Goal: Task Accomplishment & Management: Complete application form

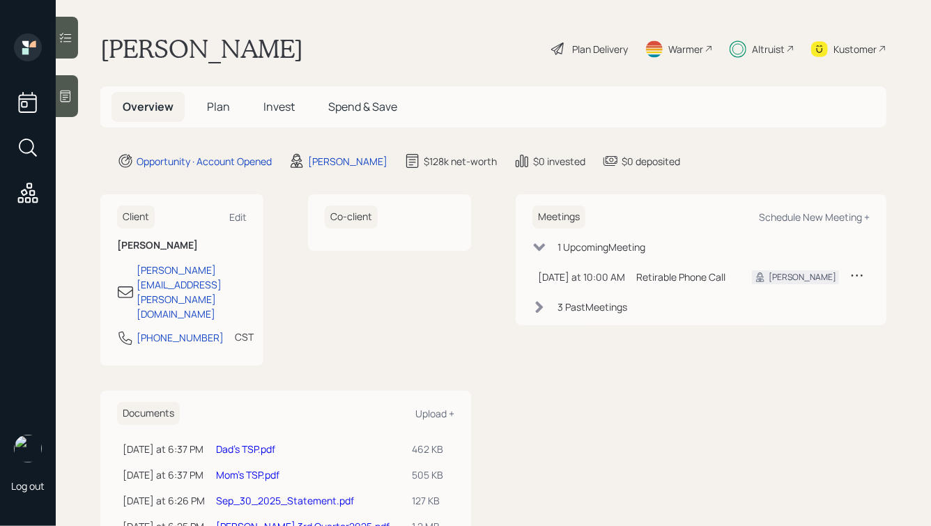
click at [213, 109] on span "Plan" at bounding box center [218, 106] width 23 height 15
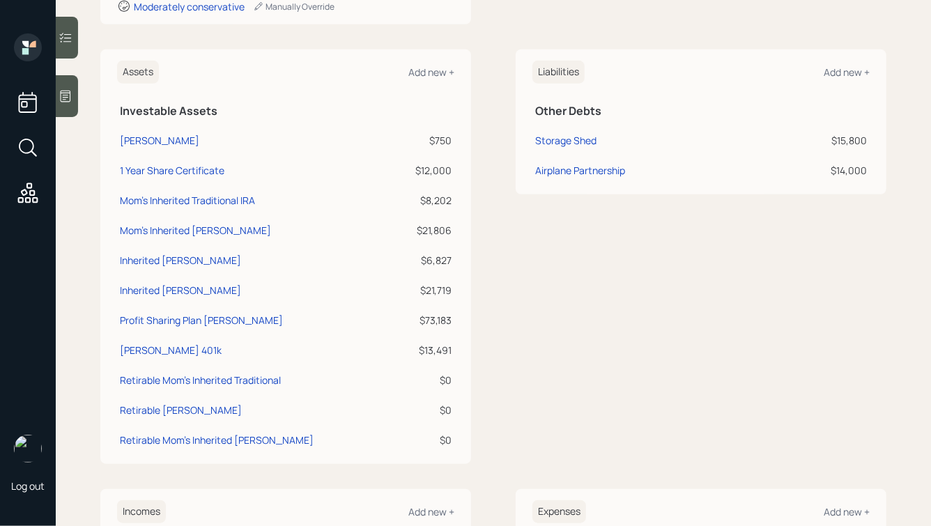
scroll to position [312, 0]
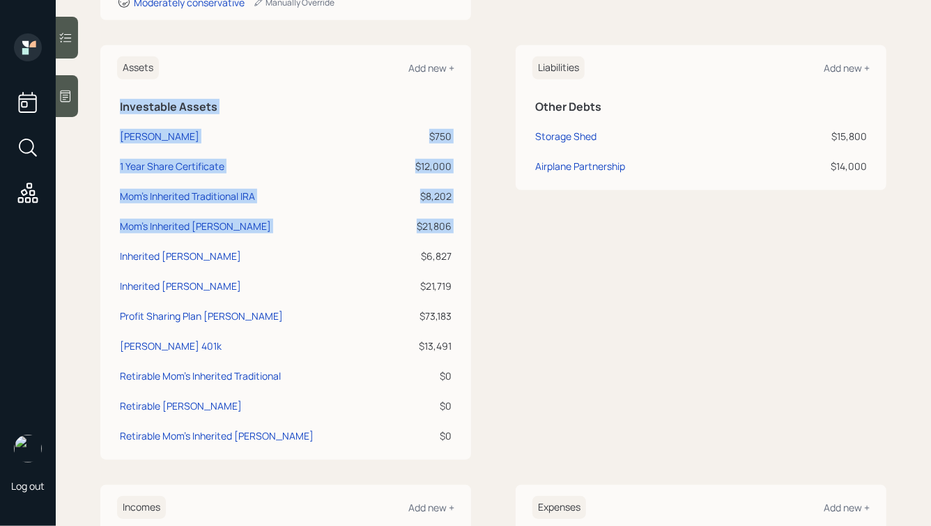
drag, startPoint x: 456, startPoint y: 380, endPoint x: 289, endPoint y: 240, distance: 218.6
click at [289, 240] on div "Assets Add new + Investable Assets Roth IRA $750 1 Year Share Certificate $12,0…" at bounding box center [285, 252] width 371 height 415
click at [399, 288] on div "$21,719" at bounding box center [425, 286] width 53 height 15
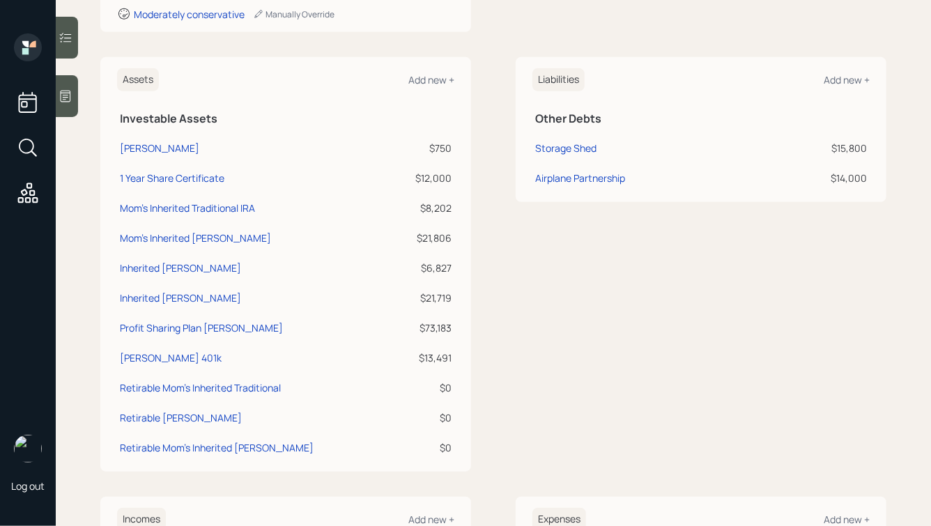
scroll to position [0, 0]
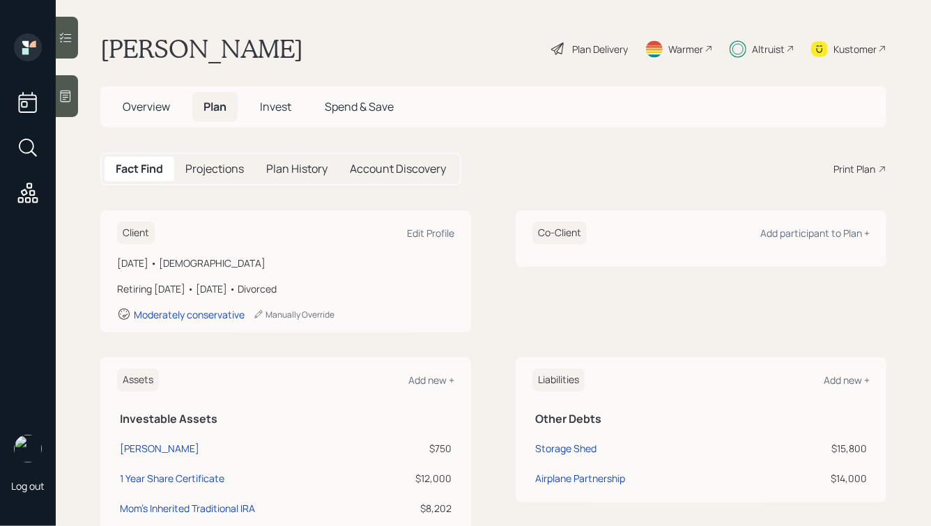
click at [279, 102] on span "Invest" at bounding box center [275, 106] width 31 height 15
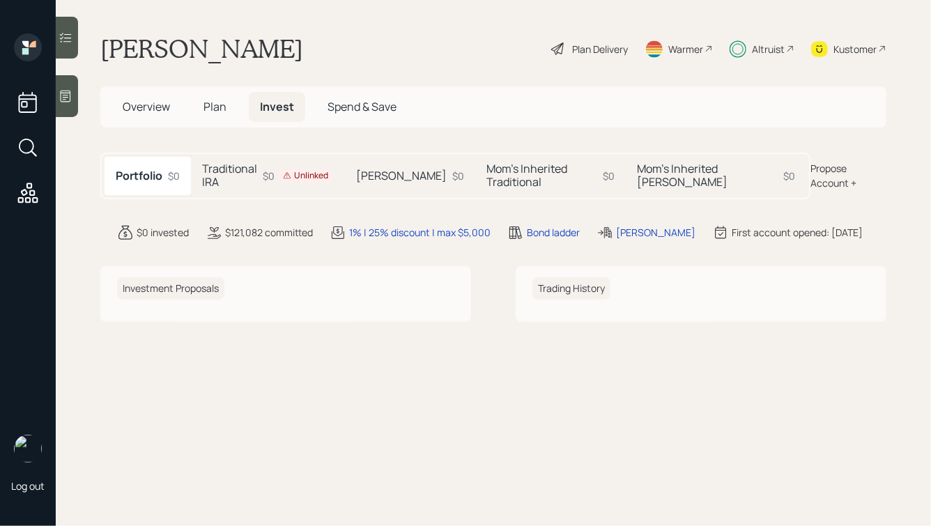
click at [299, 169] on div "Unlinked" at bounding box center [305, 176] width 56 height 15
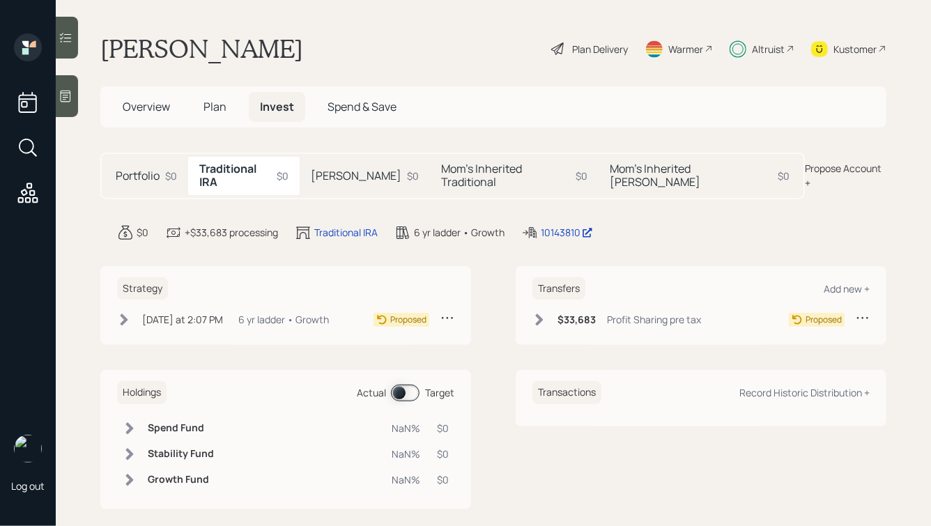
click at [564, 314] on h6 "$33,683" at bounding box center [576, 320] width 38 height 12
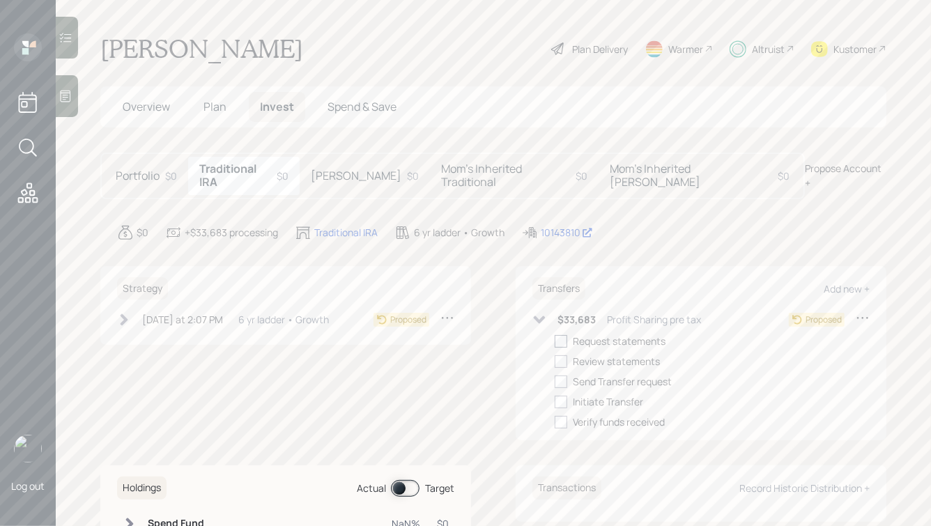
click at [563, 335] on div at bounding box center [561, 341] width 13 height 13
click at [555, 341] on input "checkbox" at bounding box center [554, 341] width 1 height 1
checkbox input "true"
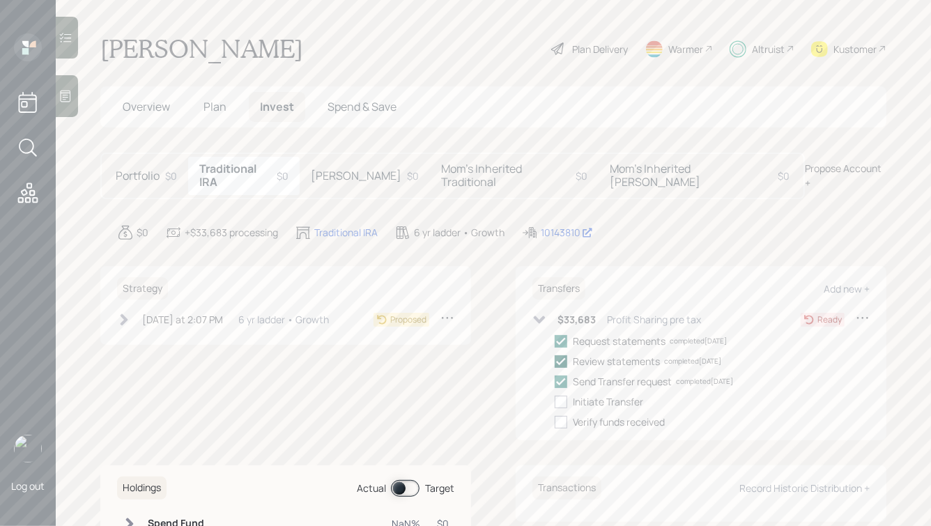
click at [564, 355] on icon at bounding box center [561, 361] width 13 height 13
click at [555, 361] on input "checkbox" at bounding box center [554, 361] width 1 height 1
checkbox input "true"
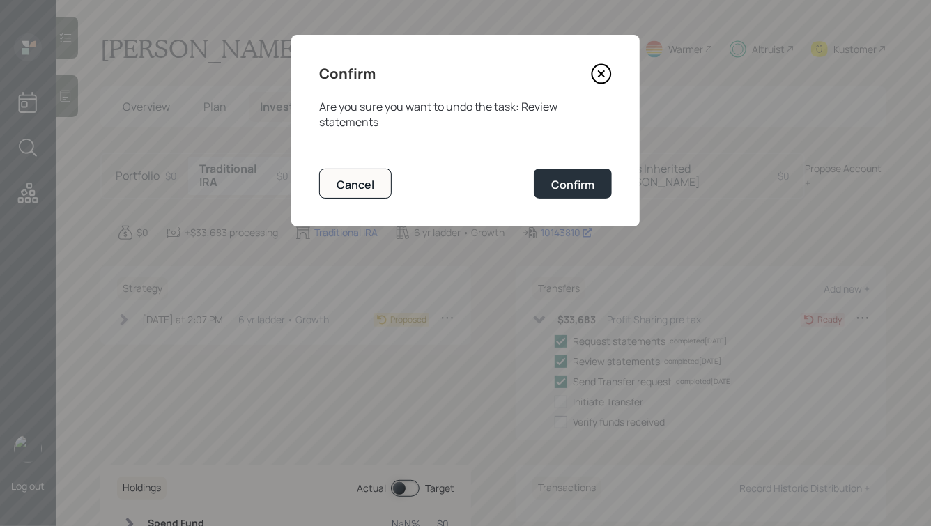
click at [600, 68] on icon at bounding box center [601, 73] width 21 height 21
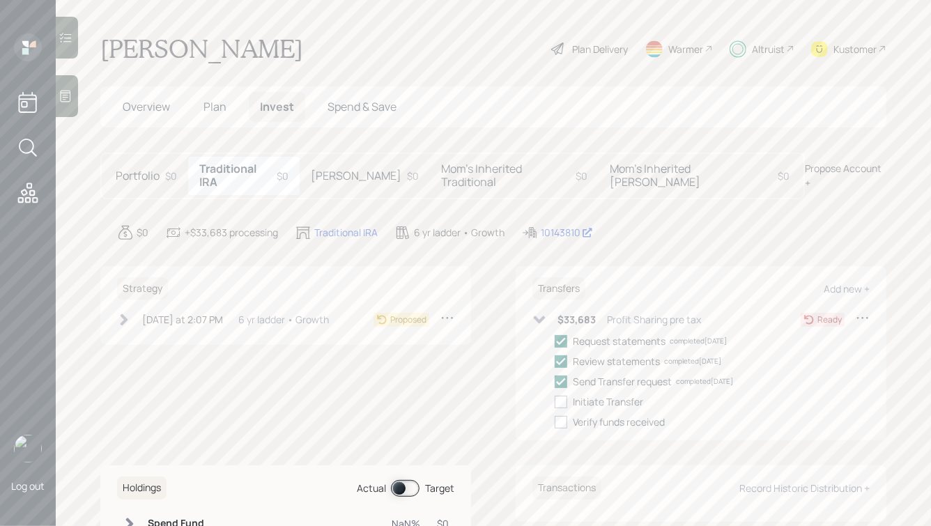
click at [429, 45] on div "John Dial Plan Delivery Warmer Altruist Kustomer" at bounding box center [493, 48] width 786 height 31
click at [331, 170] on h5 "Roth IRA" at bounding box center [356, 175] width 91 height 13
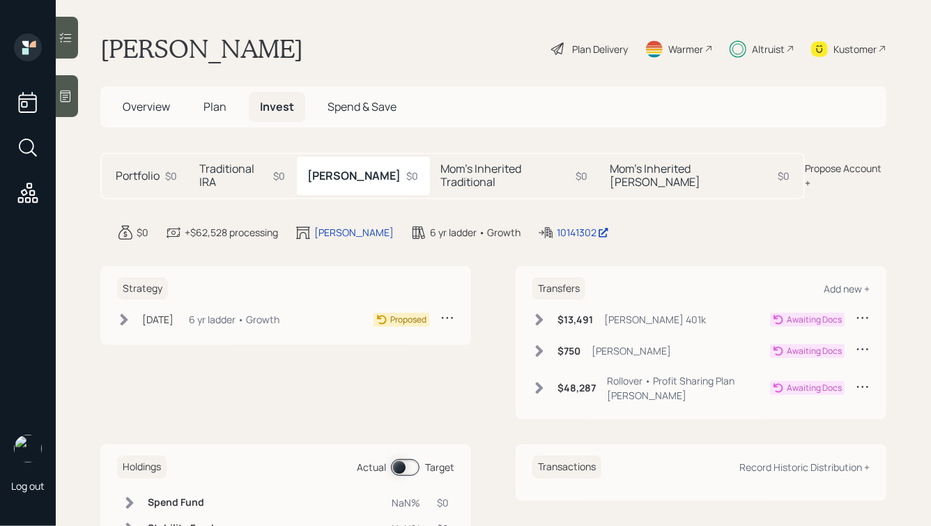
click at [457, 167] on h5 "Mom's Inherited Traditional" at bounding box center [505, 175] width 129 height 26
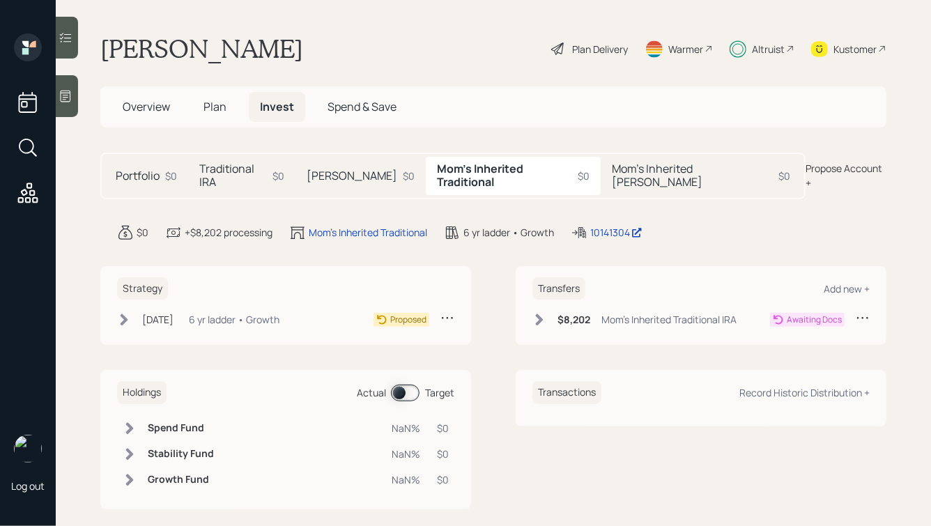
click at [642, 159] on div "Mom's Inherited Roth $0" at bounding box center [701, 176] width 201 height 38
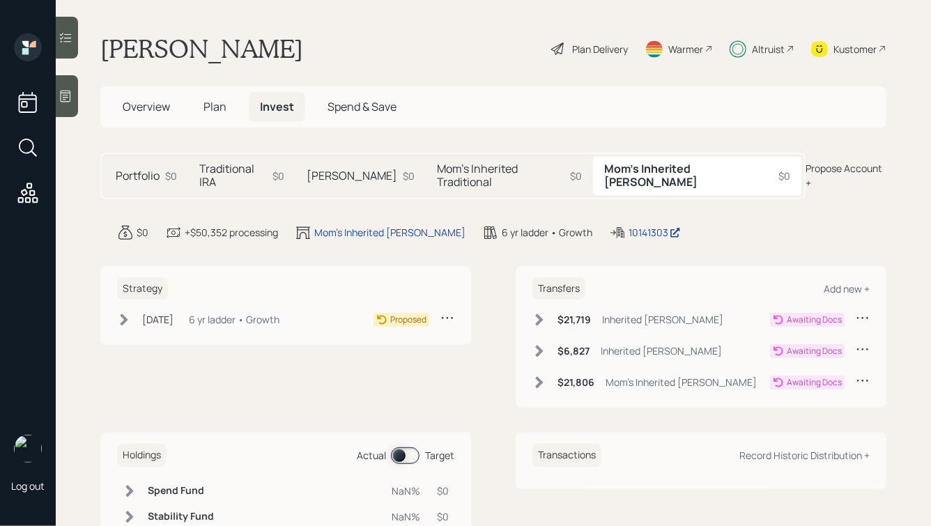
click at [542, 314] on icon at bounding box center [540, 320] width 8 height 12
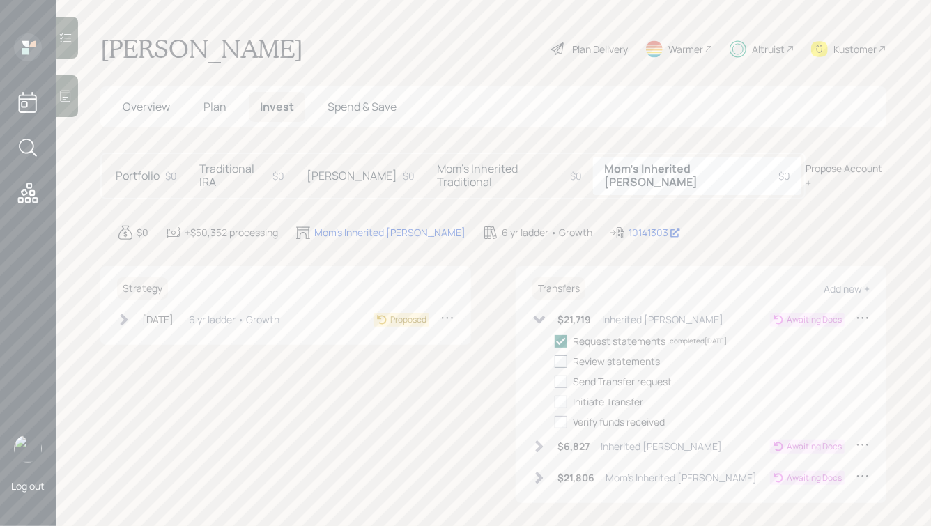
click at [568, 354] on label at bounding box center [564, 361] width 18 height 15
click at [555, 361] on input "checkbox" at bounding box center [554, 361] width 1 height 1
checkbox input "true"
click at [562, 376] on div at bounding box center [561, 382] width 13 height 13
click at [555, 381] on input "checkbox" at bounding box center [554, 381] width 1 height 1
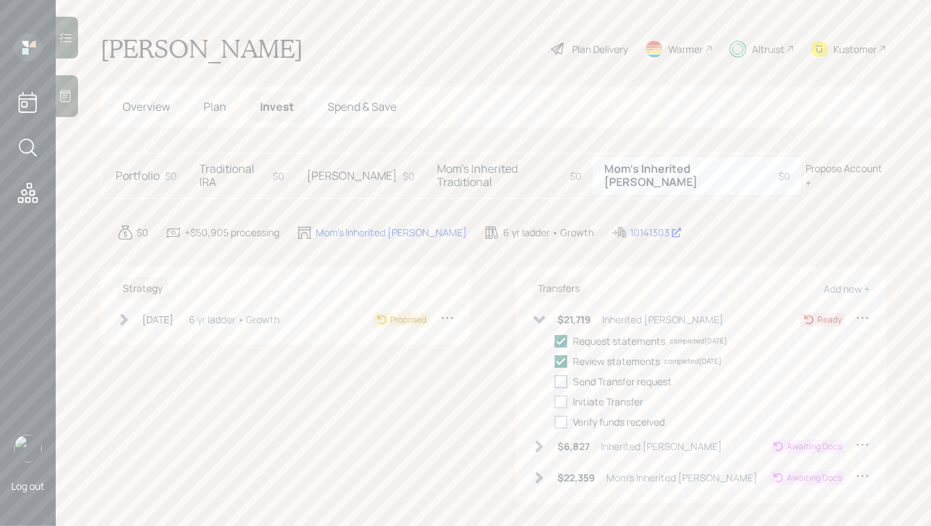
checkbox input "true"
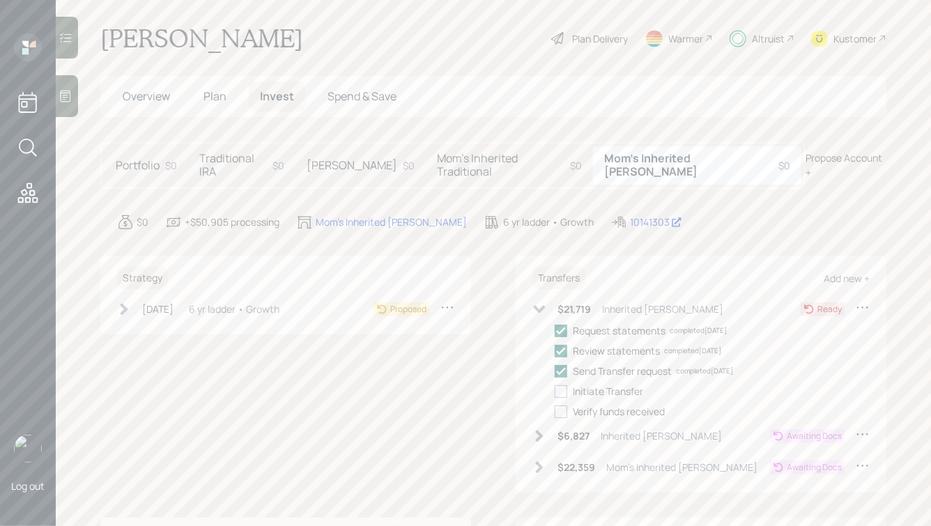
scroll to position [11, 0]
click at [537, 460] on icon at bounding box center [539, 467] width 14 height 14
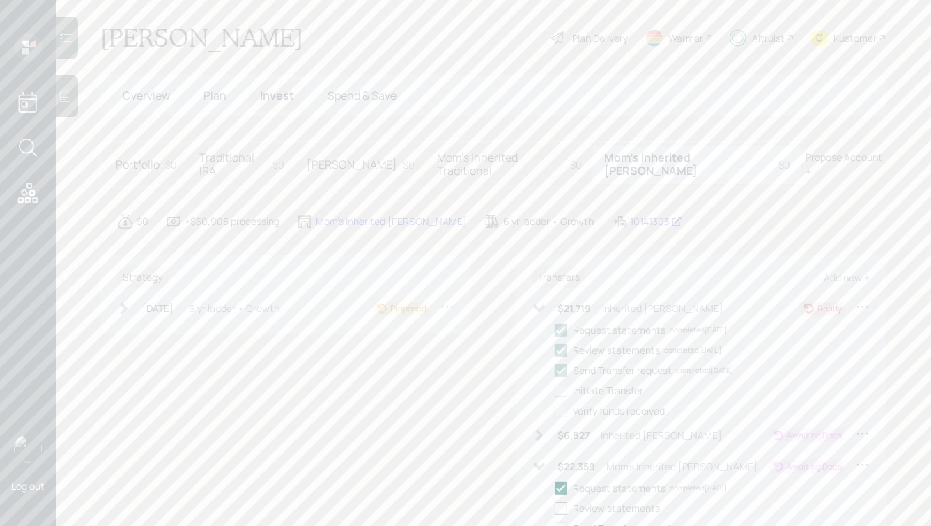
scroll to position [84, 0]
click at [564, 430] on div at bounding box center [561, 436] width 13 height 13
click at [555, 436] on input "checkbox" at bounding box center [554, 436] width 1 height 1
checkbox input "true"
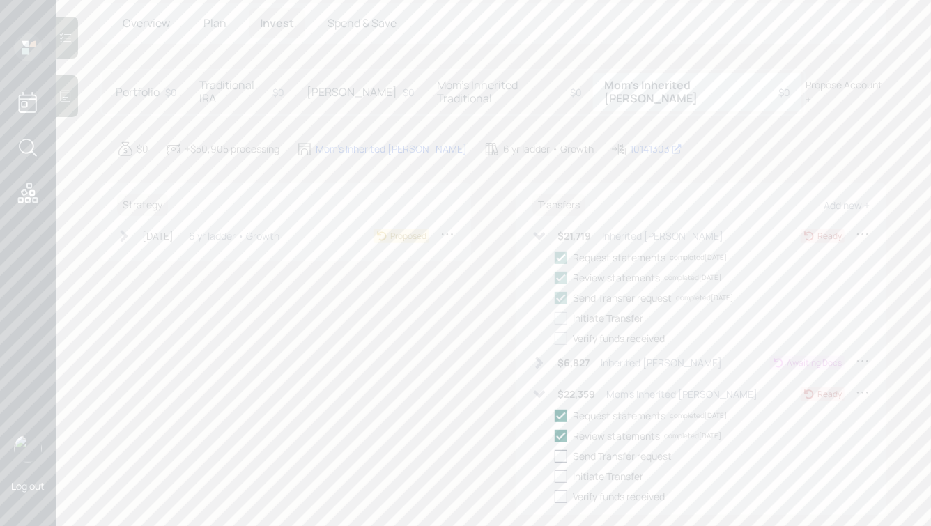
click at [560, 450] on div at bounding box center [561, 456] width 13 height 13
click at [555, 456] on input "checkbox" at bounding box center [554, 456] width 1 height 1
checkbox input "true"
click at [146, 25] on span "Overview" at bounding box center [146, 22] width 47 height 15
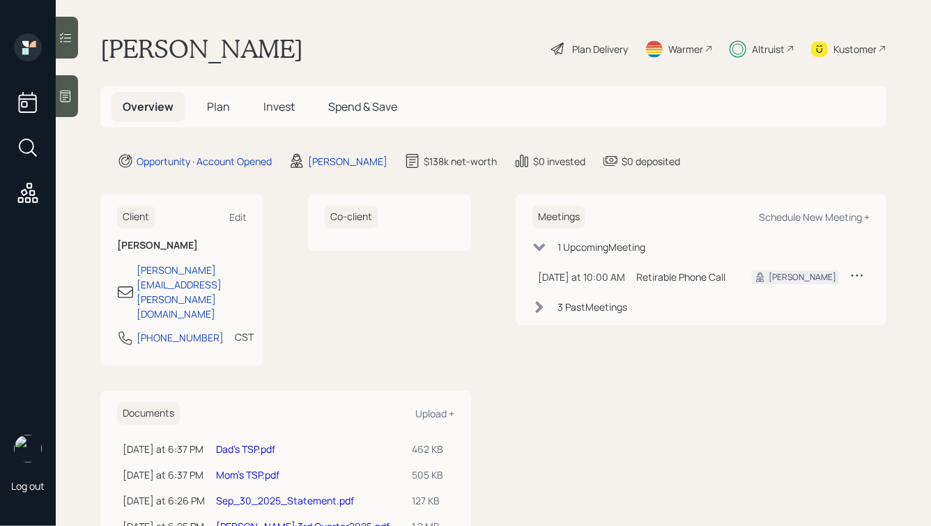
click at [199, 105] on h5 "Plan" at bounding box center [218, 107] width 45 height 30
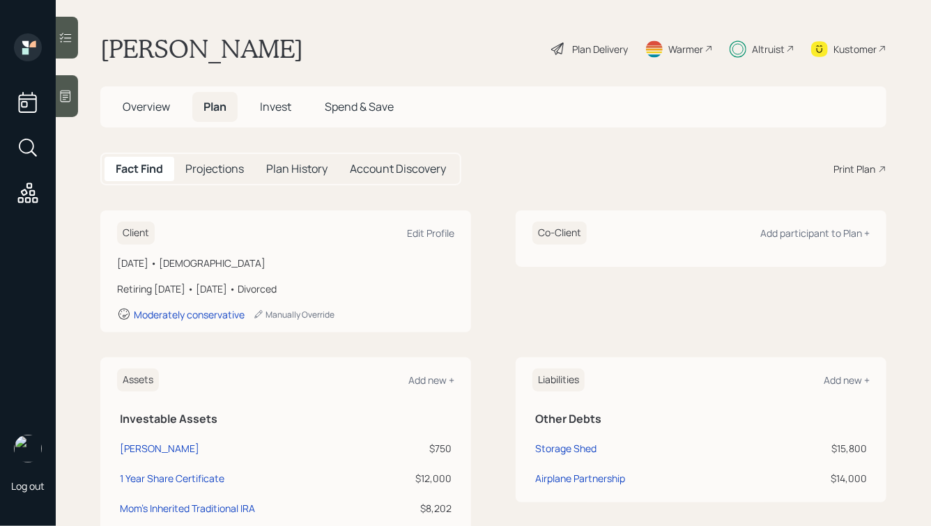
scroll to position [130, 0]
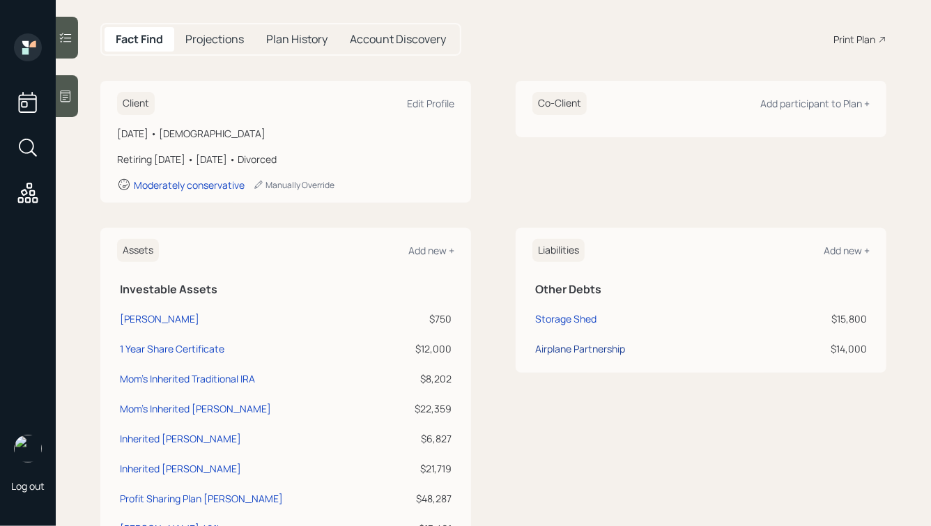
click at [570, 349] on div "Airplane Partnership" at bounding box center [580, 348] width 90 height 15
select select "other"
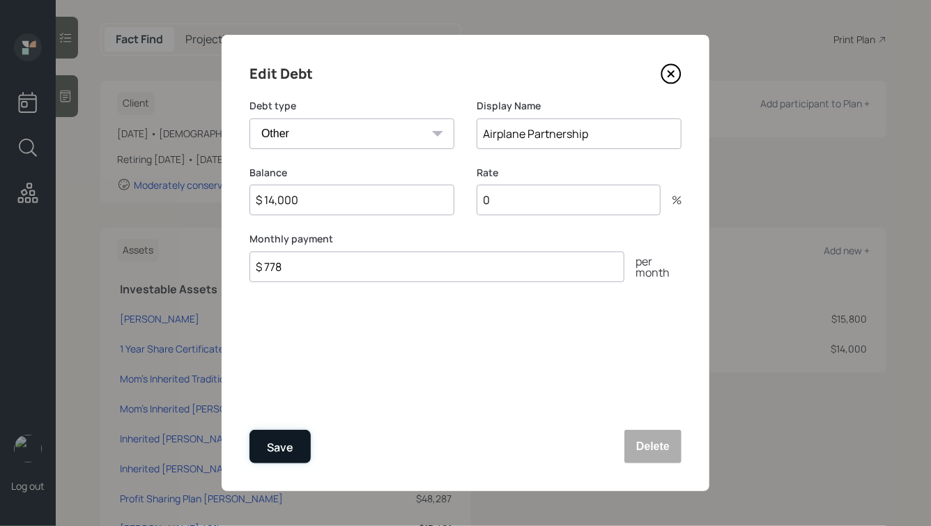
click at [262, 442] on button "Save" at bounding box center [279, 446] width 61 height 33
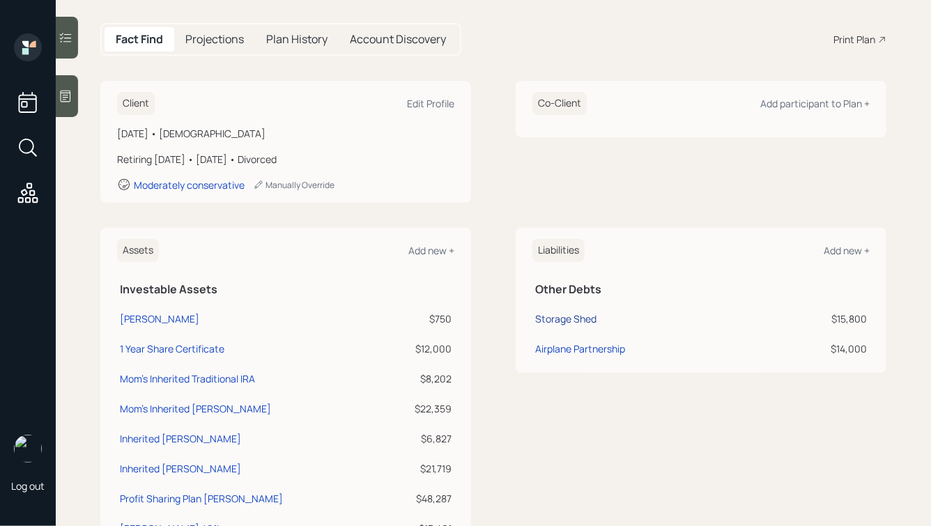
click at [555, 323] on div "Storage Shed" at bounding box center [565, 318] width 61 height 15
select select "other"
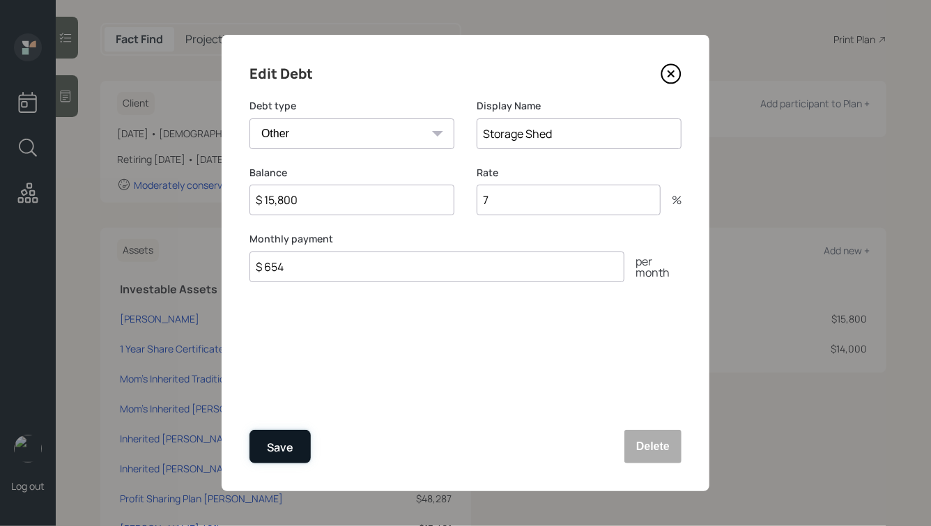
click at [277, 445] on div "Save" at bounding box center [280, 447] width 26 height 19
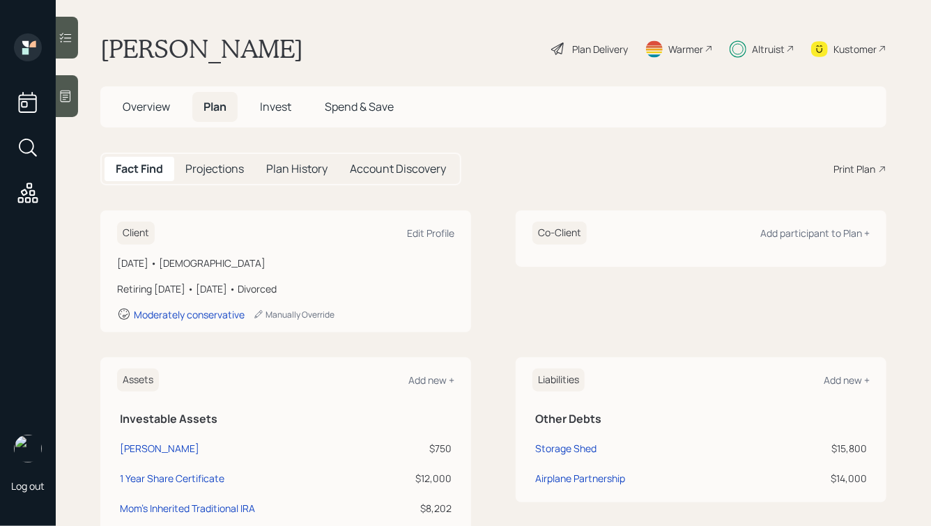
click at [128, 111] on span "Overview" at bounding box center [146, 106] width 47 height 15
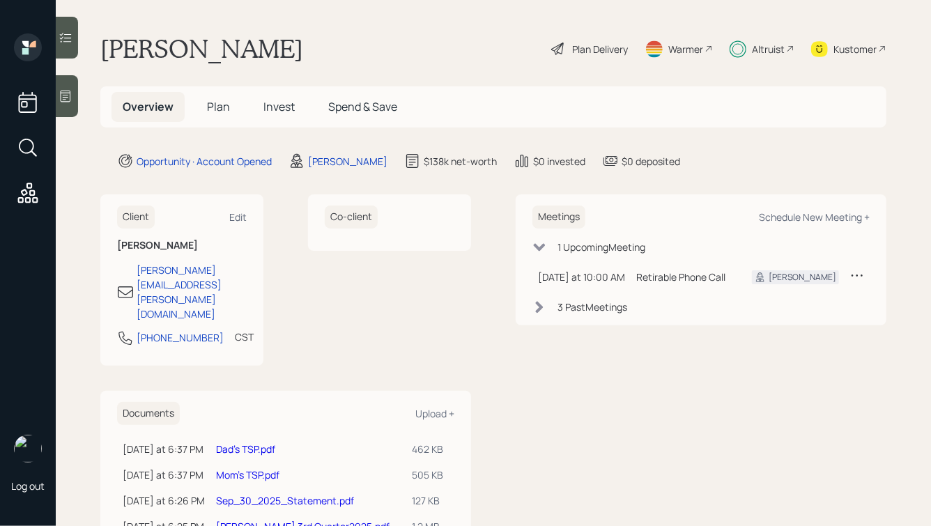
click at [226, 107] on span "Plan" at bounding box center [218, 106] width 23 height 15
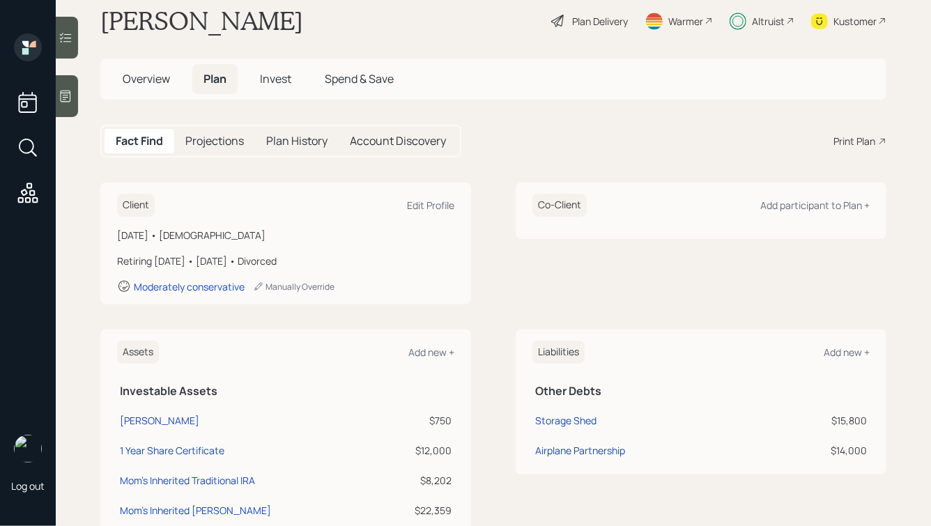
scroll to position [29, 0]
click at [223, 143] on h5 "Projections" at bounding box center [214, 139] width 59 height 13
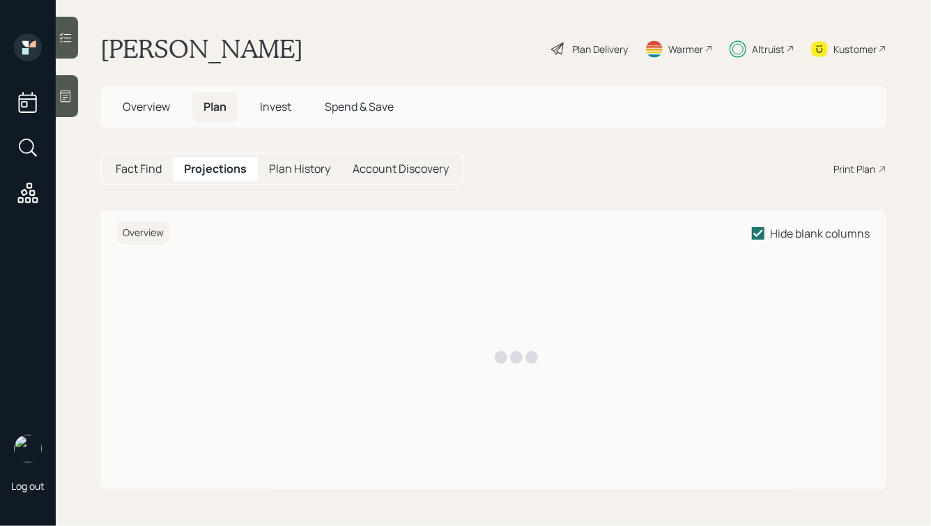
click at [152, 104] on span "Overview" at bounding box center [146, 106] width 47 height 15
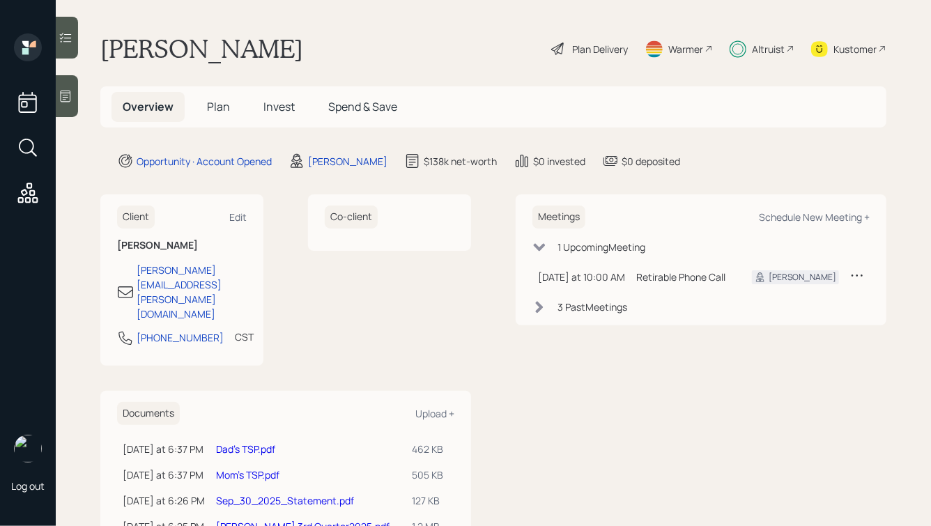
click at [218, 109] on span "Plan" at bounding box center [218, 106] width 23 height 15
